Goal: Transaction & Acquisition: Purchase product/service

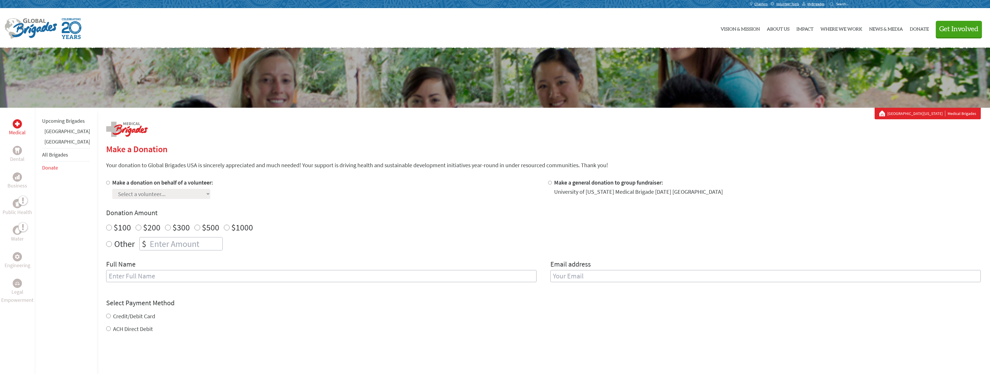
click at [133, 185] on label "Make a donation on behalf of a volunteer:" at bounding box center [162, 182] width 101 height 7
click at [110, 184] on input "Make a donation on behalf of a volunteer:" at bounding box center [108, 183] width 4 height 4
radio input "true"
click at [154, 197] on select "Select a volunteer... [PERSON_NAME] [PERSON_NAME] [PERSON_NAME] Emercin [PERSON…" at bounding box center [161, 194] width 98 height 10
select select "1BEACECE-B5B3-11EF-9472-42010A8A002E"
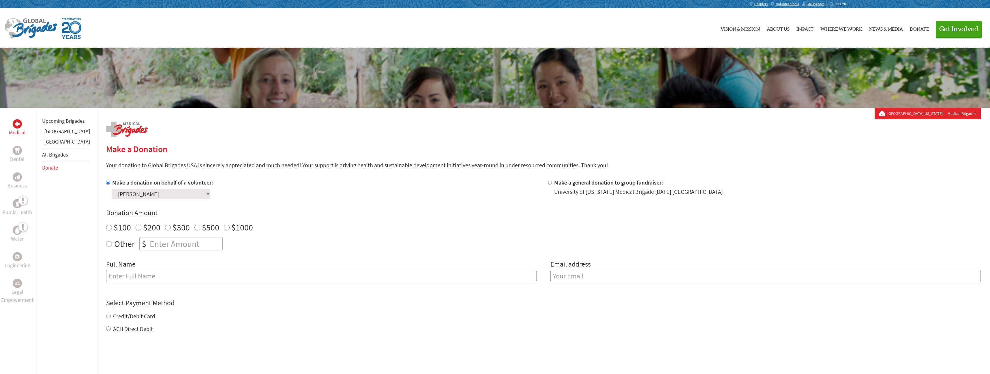
click at [112, 189] on select "Select a volunteer... [PERSON_NAME] [PERSON_NAME] [PERSON_NAME] Emercin [PERSON…" at bounding box center [161, 194] width 98 height 10
click at [57, 121] on link "Upcoming Brigades" at bounding box center [63, 120] width 43 height 7
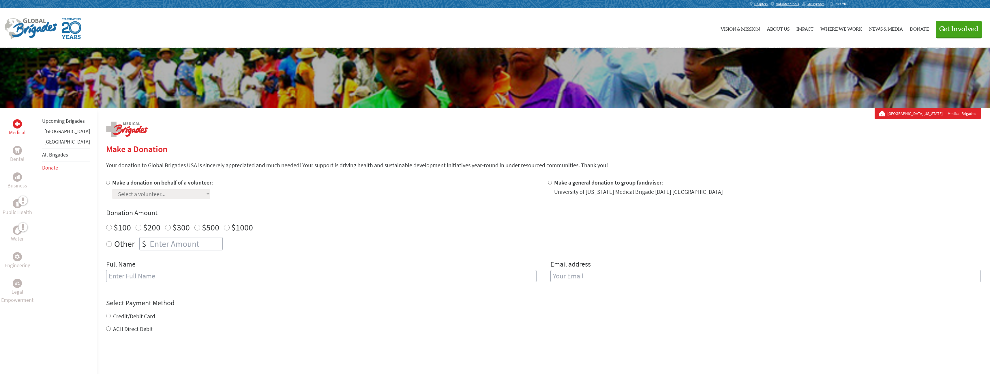
click at [106, 181] on input "Make a donation on behalf of a volunteer:" at bounding box center [108, 183] width 4 height 4
radio input "true"
click at [134, 191] on select "Select a volunteer... [PERSON_NAME] [PERSON_NAME] [PERSON_NAME] Emercin [PERSON…" at bounding box center [161, 194] width 98 height 10
select select "1BEACECE-B5B3-11EF-9472-42010A8A002E"
click at [112, 189] on select "Select a volunteer... [PERSON_NAME] [PERSON_NAME] [PERSON_NAME] Emercin [PERSON…" at bounding box center [161, 194] width 98 height 10
